Goal: Task Accomplishment & Management: Manage account settings

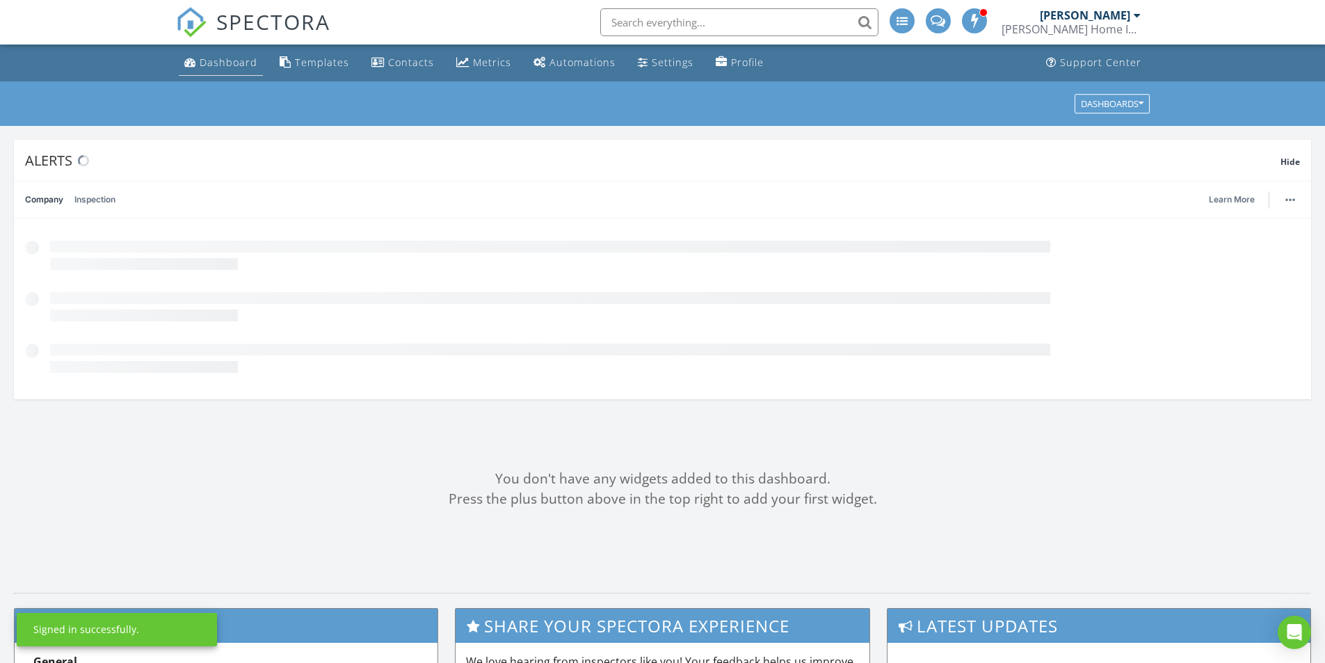
click at [243, 67] on div "Dashboard" at bounding box center [229, 62] width 58 height 13
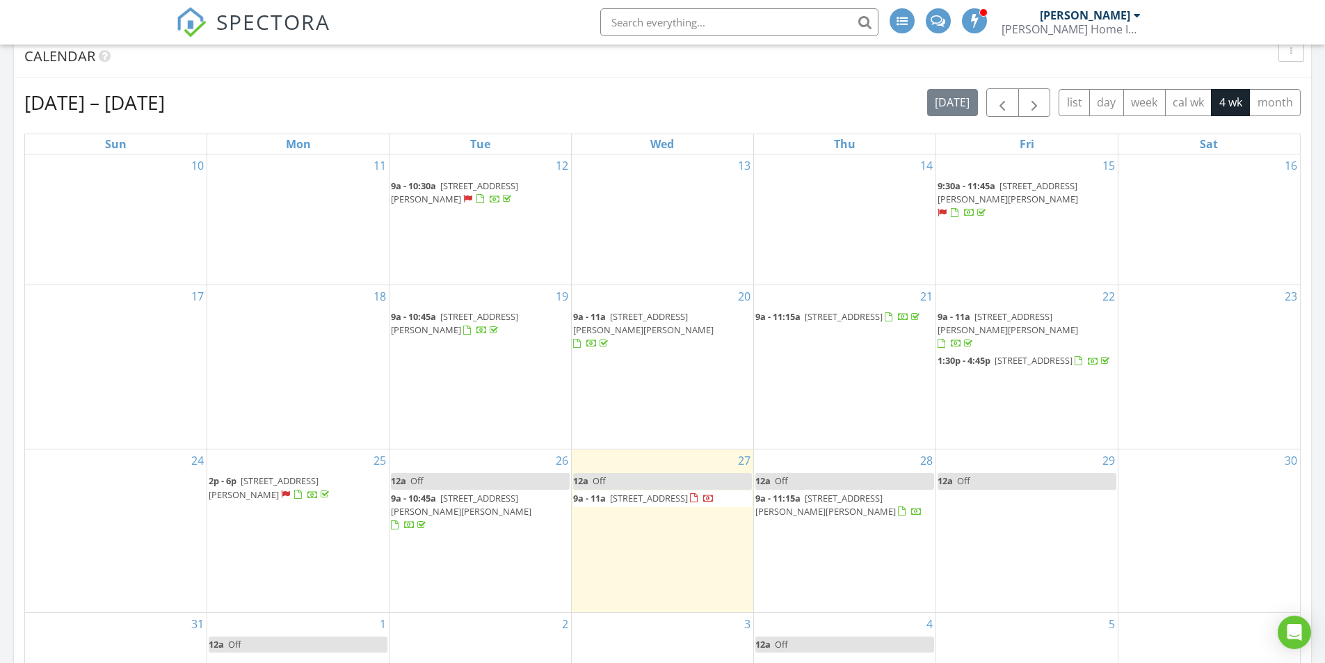
scroll to position [1827, 0]
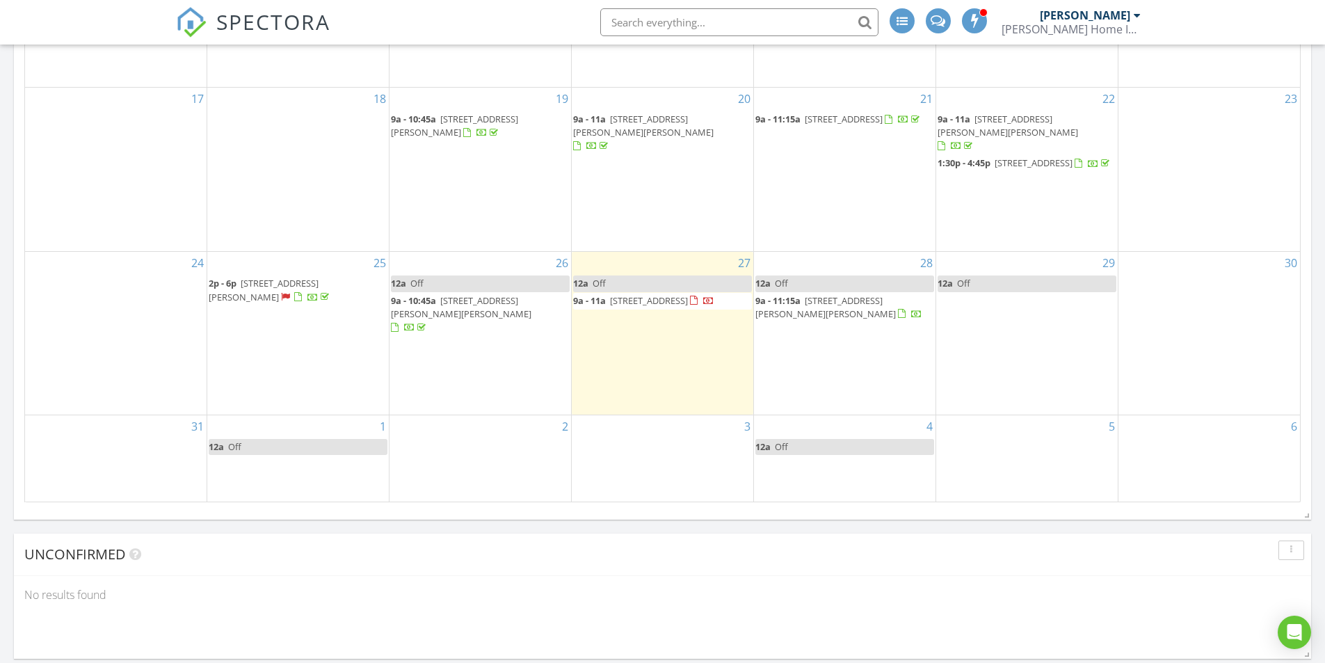
click at [442, 432] on div "2" at bounding box center [479, 458] width 181 height 86
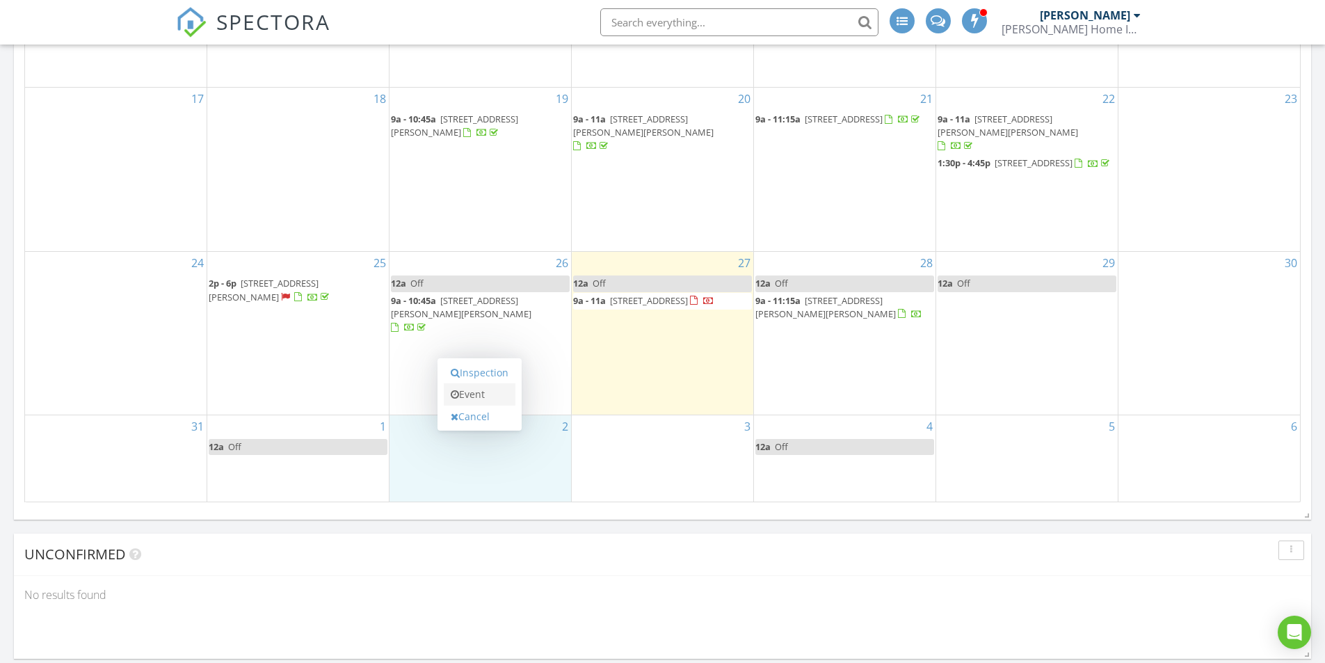
click at [471, 397] on link "Event" at bounding box center [480, 394] width 72 height 22
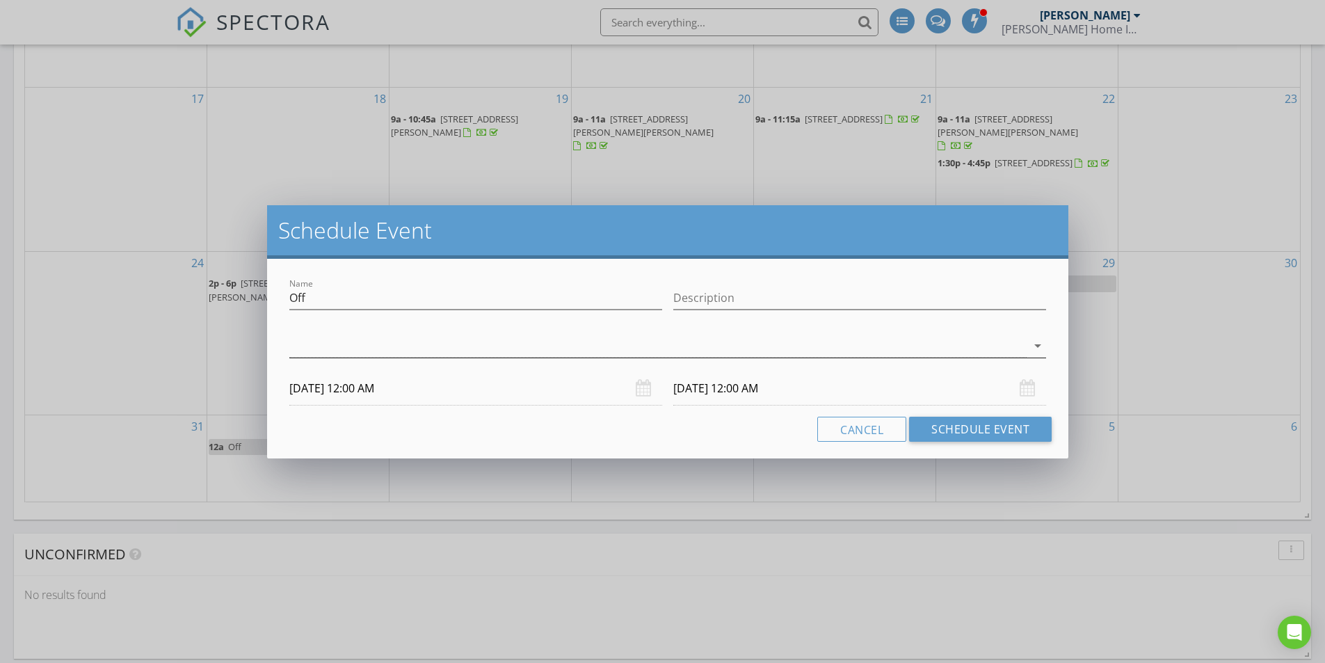
click at [490, 346] on div at bounding box center [657, 345] width 737 height 23
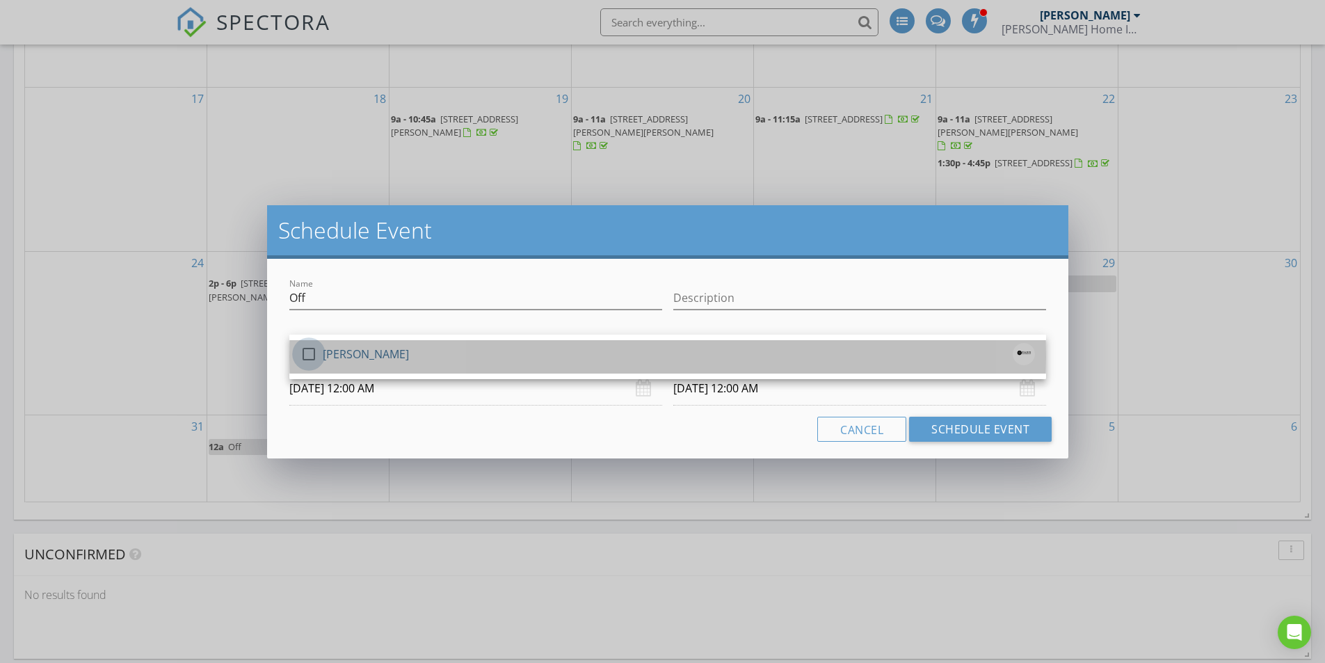
click at [314, 348] on div at bounding box center [309, 354] width 24 height 24
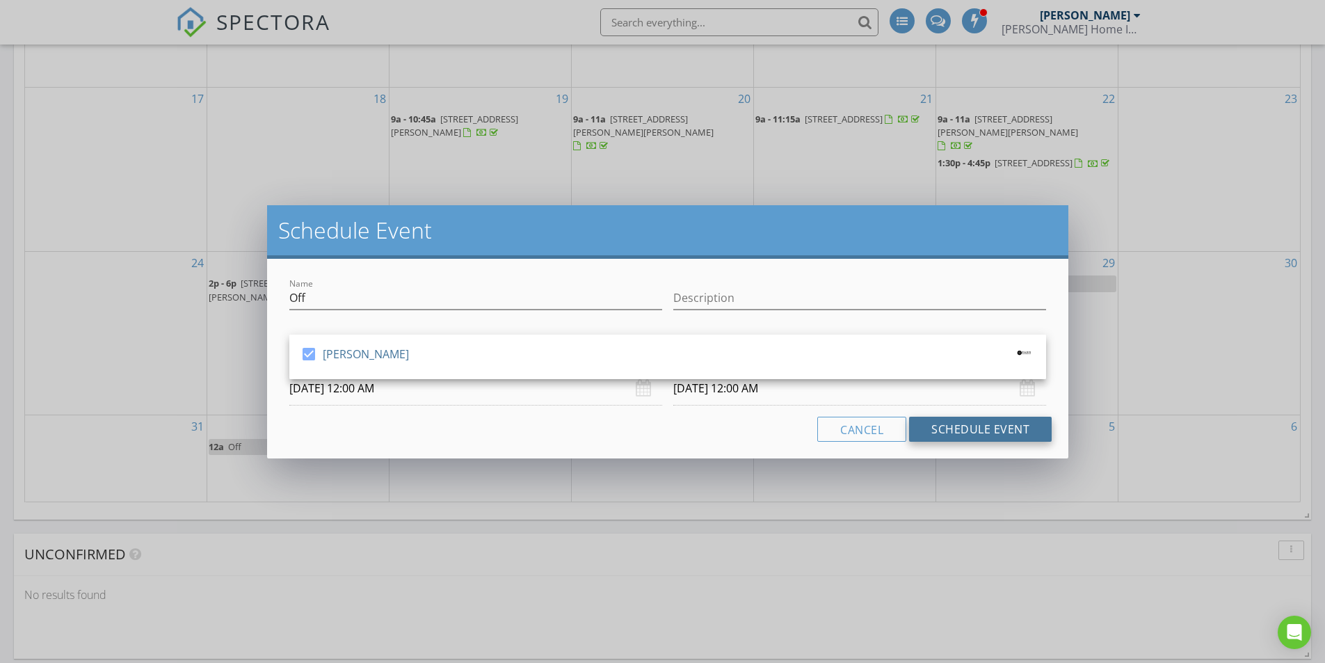
click at [955, 421] on button "Schedule Event" at bounding box center [980, 429] width 143 height 25
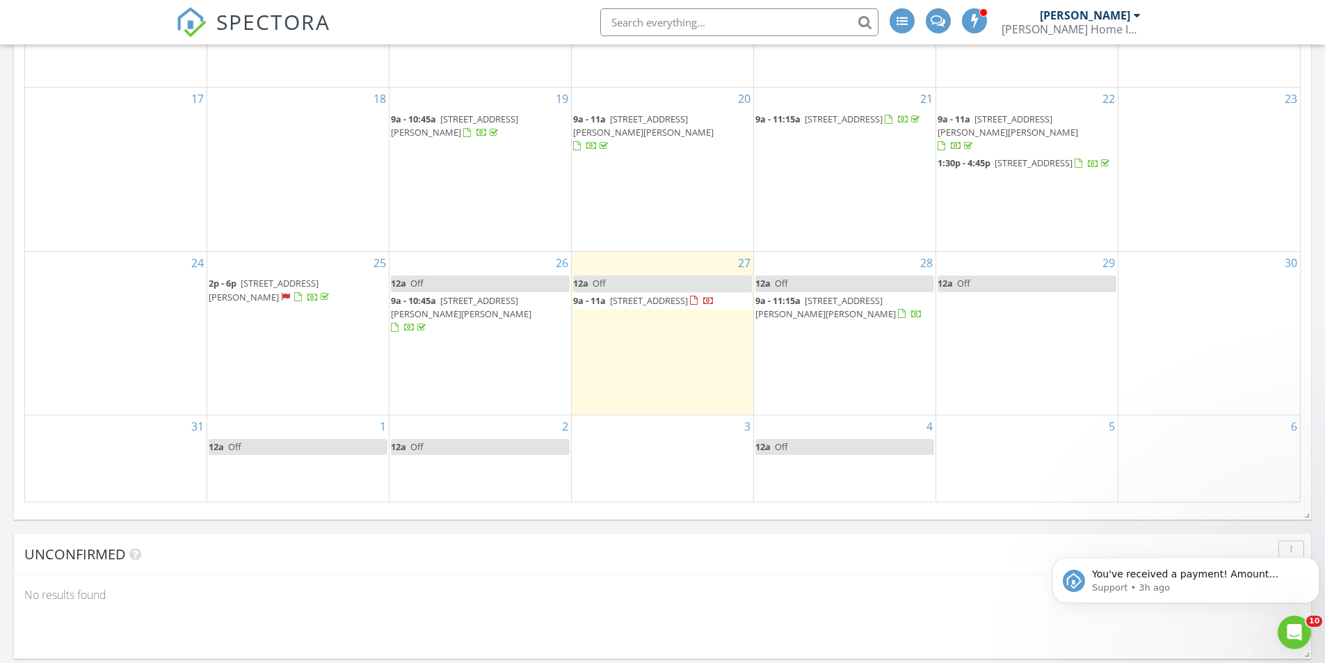
scroll to position [0, 0]
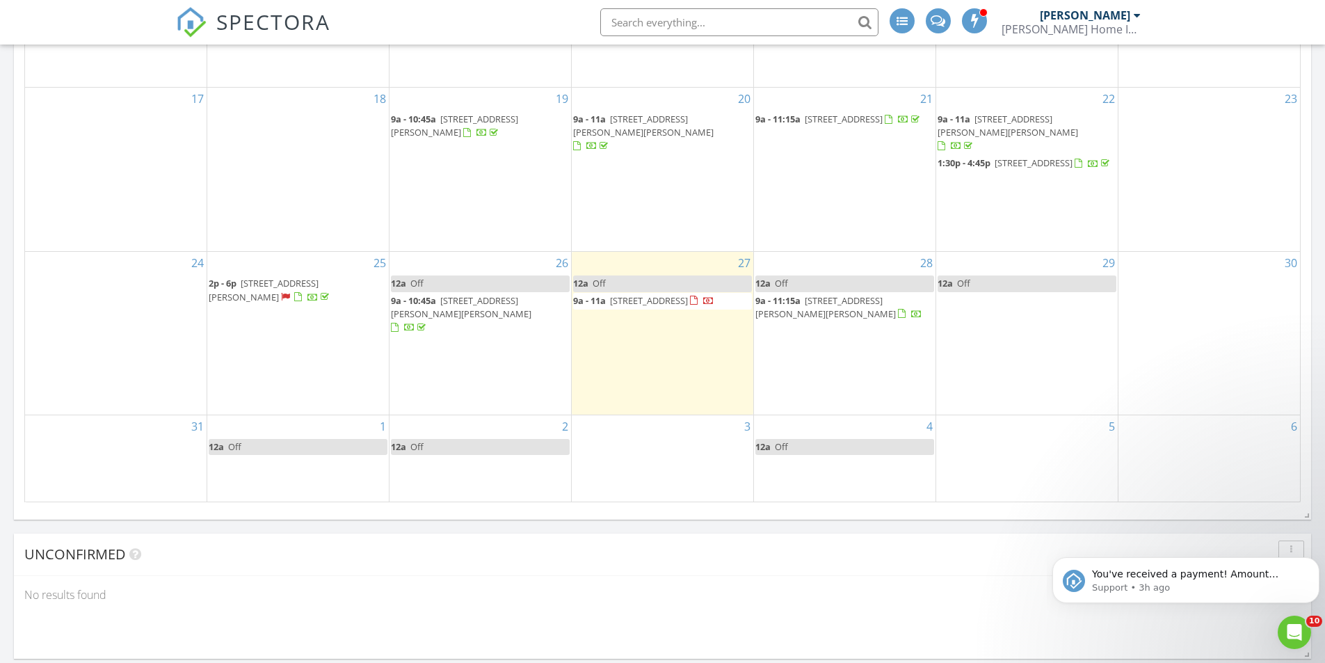
click at [501, 446] on div "2 12a Off" at bounding box center [479, 458] width 181 height 86
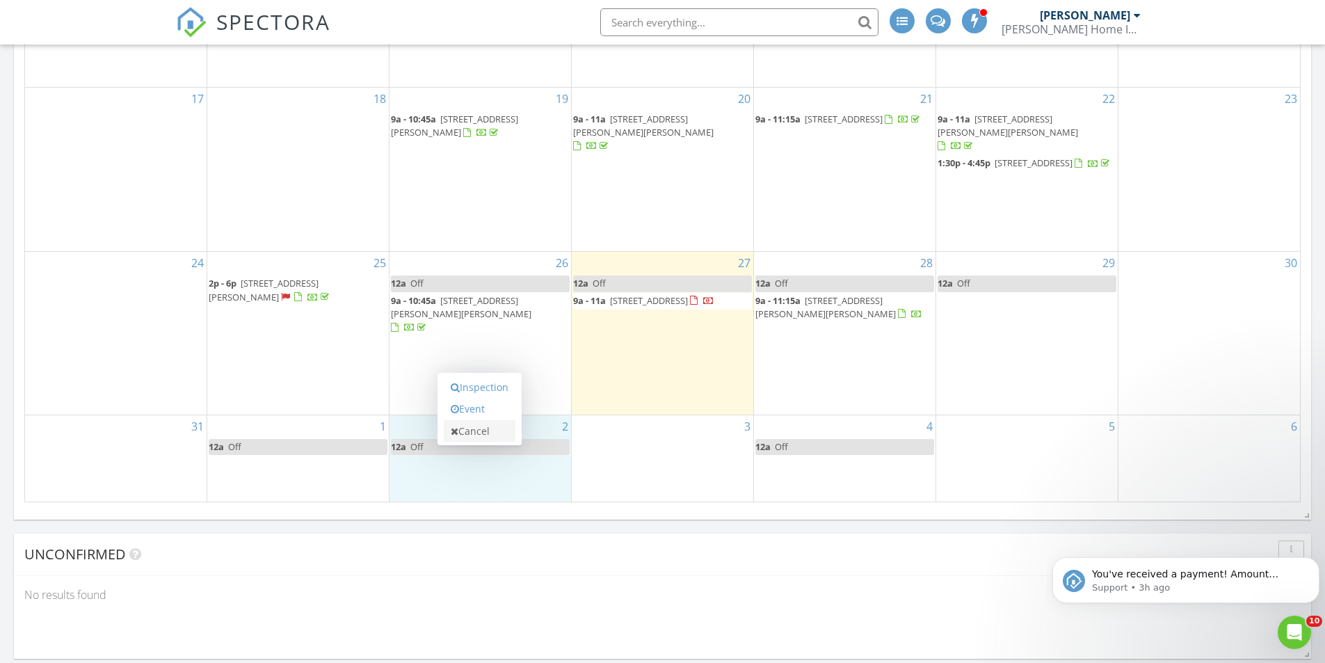
click at [484, 425] on link "Cancel" at bounding box center [480, 431] width 72 height 22
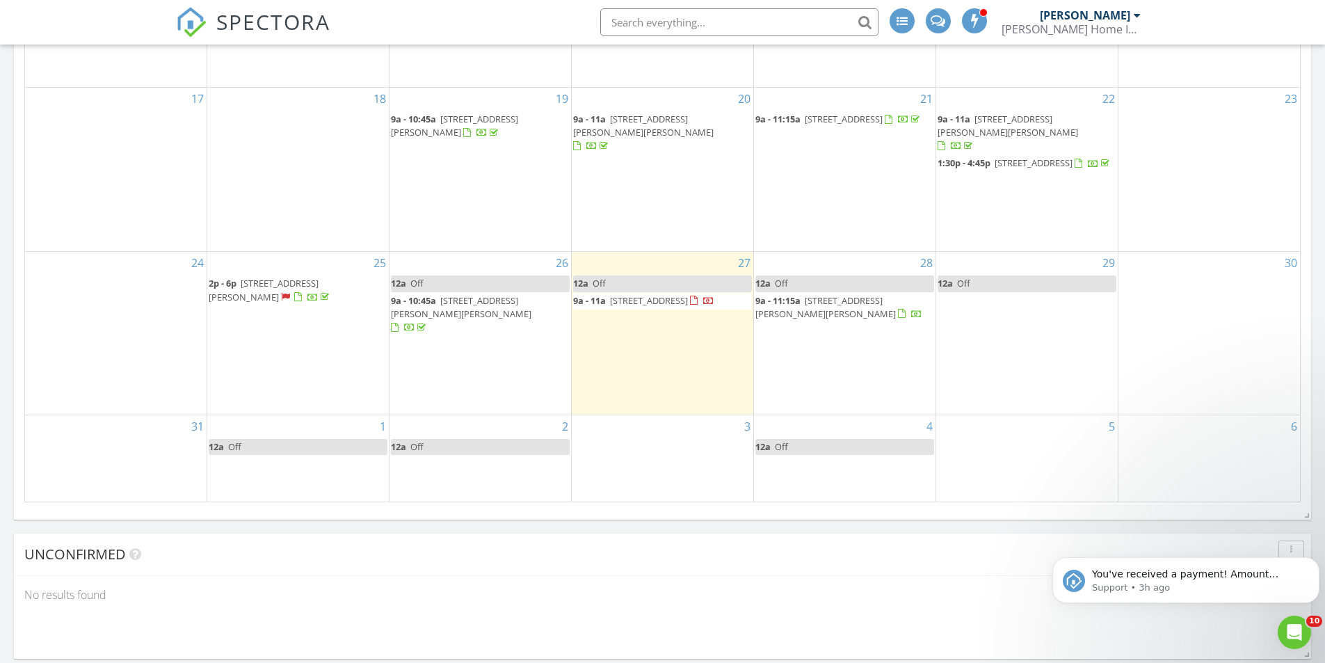
click at [515, 439] on link "12a Off" at bounding box center [480, 447] width 179 height 16
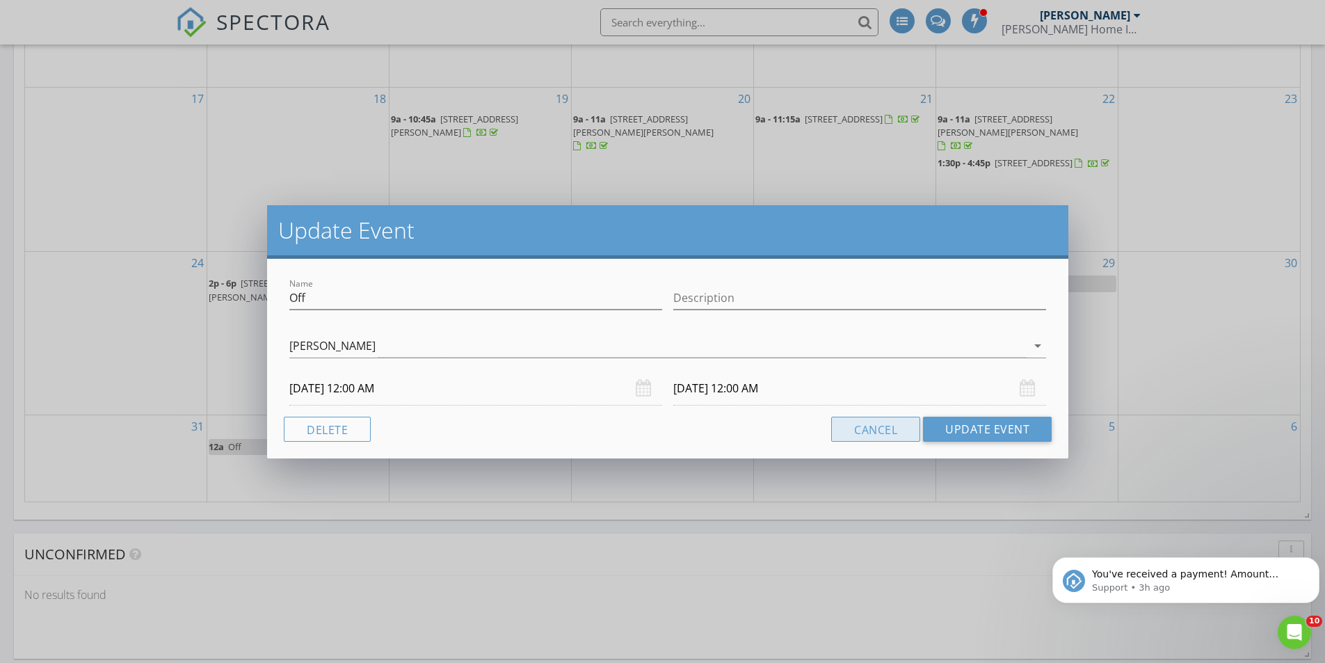
click at [880, 423] on button "Cancel" at bounding box center [875, 429] width 89 height 25
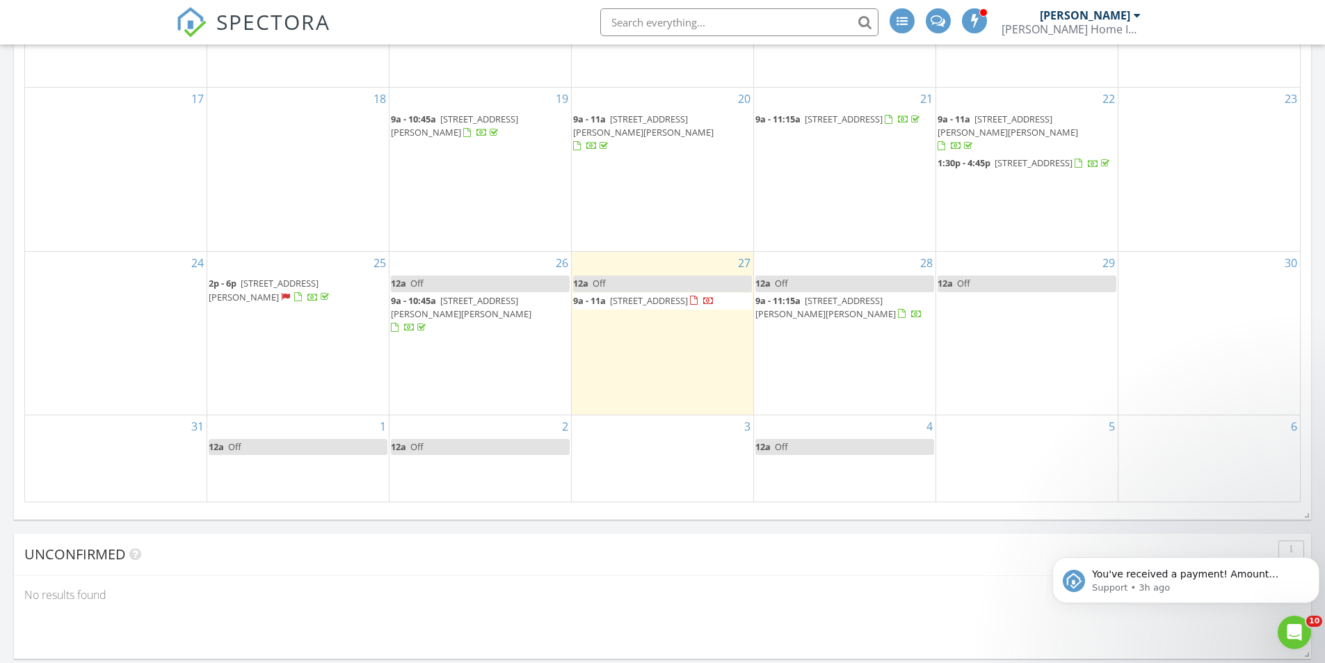
click at [496, 439] on link "12a Off" at bounding box center [480, 447] width 179 height 16
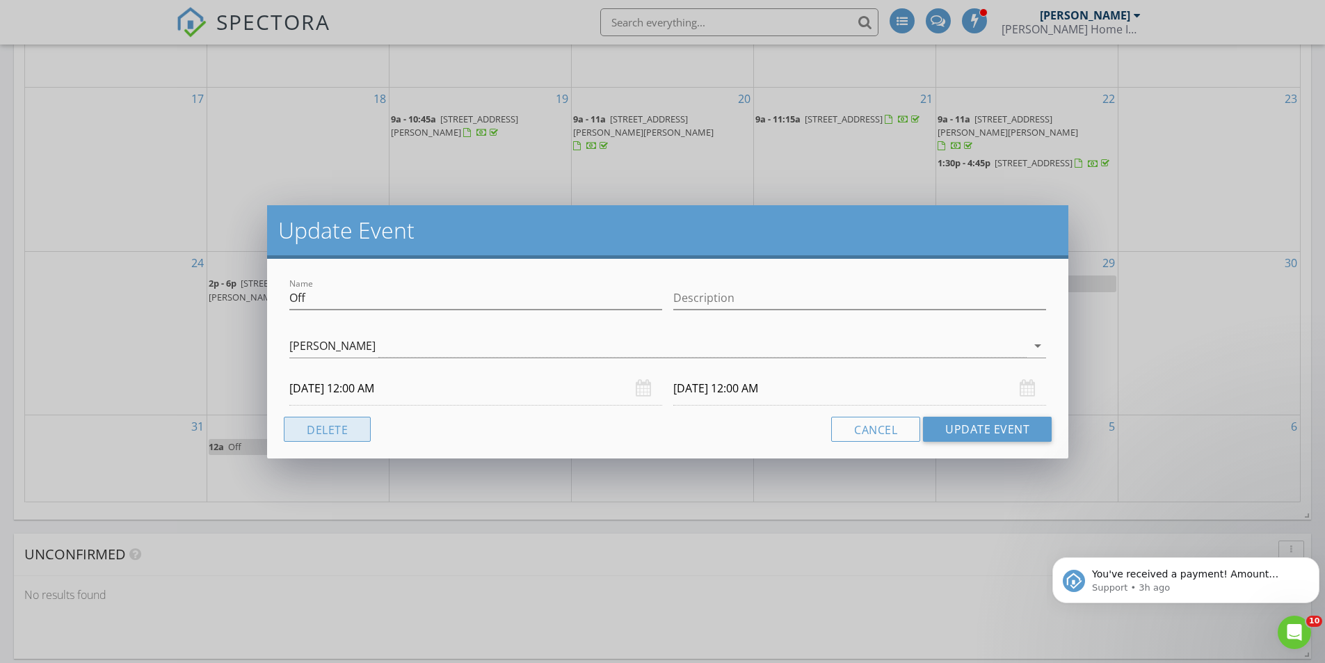
click at [332, 433] on button "Delete" at bounding box center [327, 429] width 87 height 25
